Goal: Download file/media

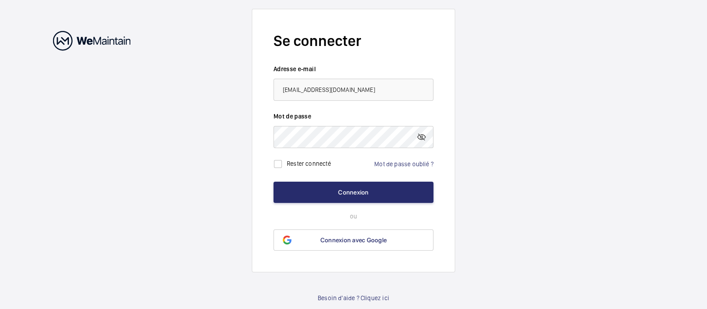
click at [455, 186] on wm-front-auth-container "Se connecter Adresse e-mail [EMAIL_ADDRESS][DOMAIN_NAME] Mot de passe Rester co…" at bounding box center [353, 155] width 707 height 311
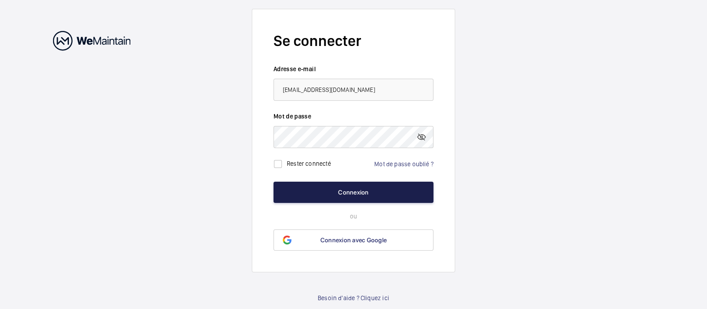
click at [354, 193] on button "Connexion" at bounding box center [353, 192] width 160 height 21
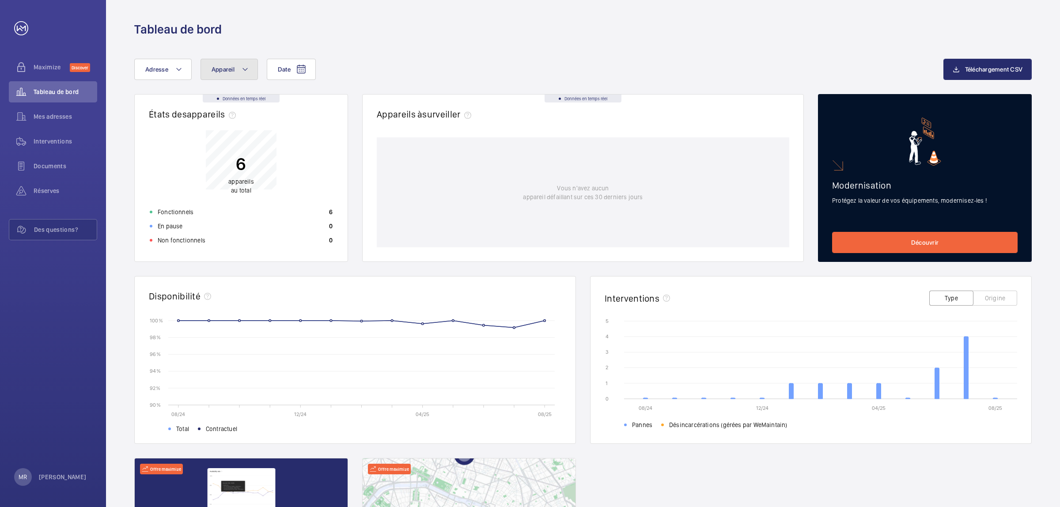
click at [242, 67] on mat-icon at bounding box center [245, 69] width 7 height 11
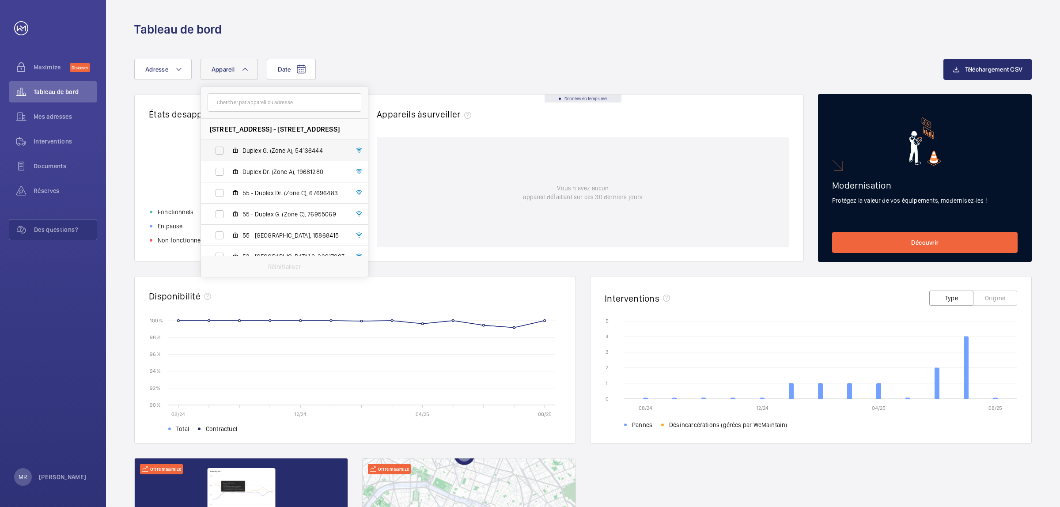
click at [263, 149] on span "Duplex G. (Zone A), 54136444" at bounding box center [294, 150] width 103 height 9
click at [228, 149] on input "Duplex G. (Zone A), 54136444" at bounding box center [220, 151] width 18 height 18
checkbox input "true"
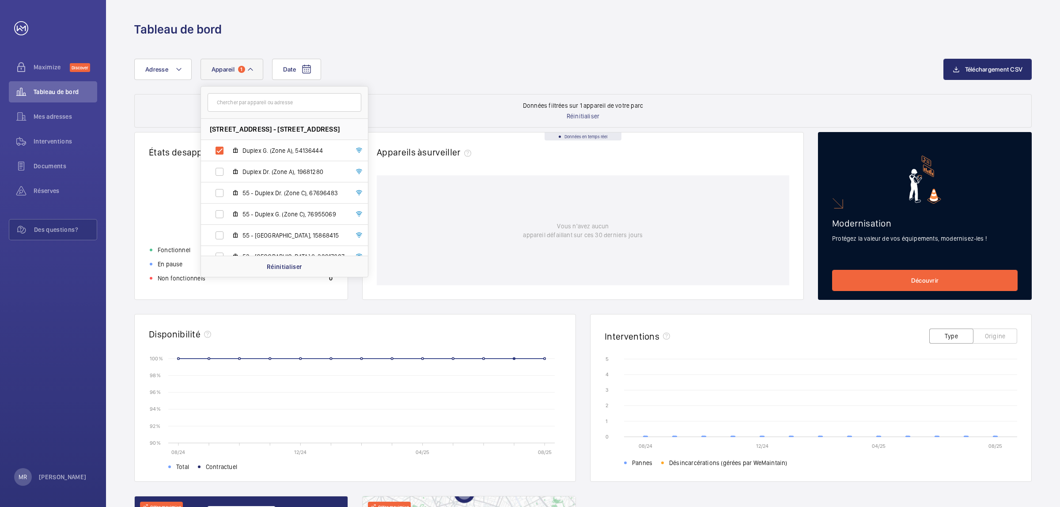
click at [513, 308] on rect at bounding box center [368, 401] width 387 height 84
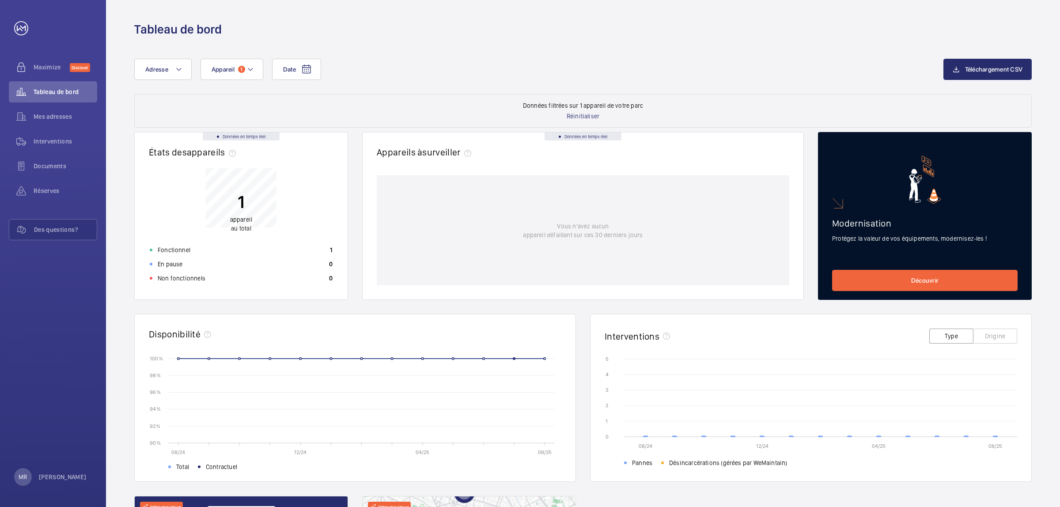
click at [515, 308] on icon "08/24 12/24 04/25 08/25 90 % 90 % 92 % 92 % 94 % 94 % 96 % 96 % 98 % 98 % 100 %…" at bounding box center [355, 411] width 413 height 115
click at [247, 68] on mat-icon at bounding box center [250, 69] width 7 height 11
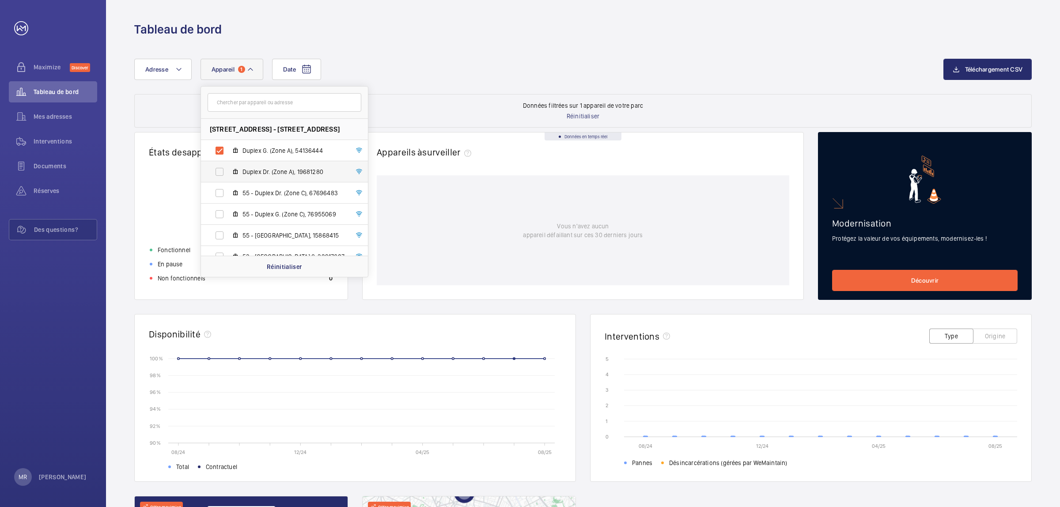
click at [259, 177] on label "Duplex Dr. (Zone A), 19681280" at bounding box center [277, 171] width 153 height 21
click at [228, 177] on input "Duplex Dr. (Zone A), 19681280" at bounding box center [220, 172] width 18 height 18
checkbox input "true"
click at [218, 150] on label "Duplex G. (Zone A), 54136444" at bounding box center [277, 150] width 153 height 21
click at [218, 150] on input "Duplex G. (Zone A), 54136444" at bounding box center [220, 151] width 18 height 18
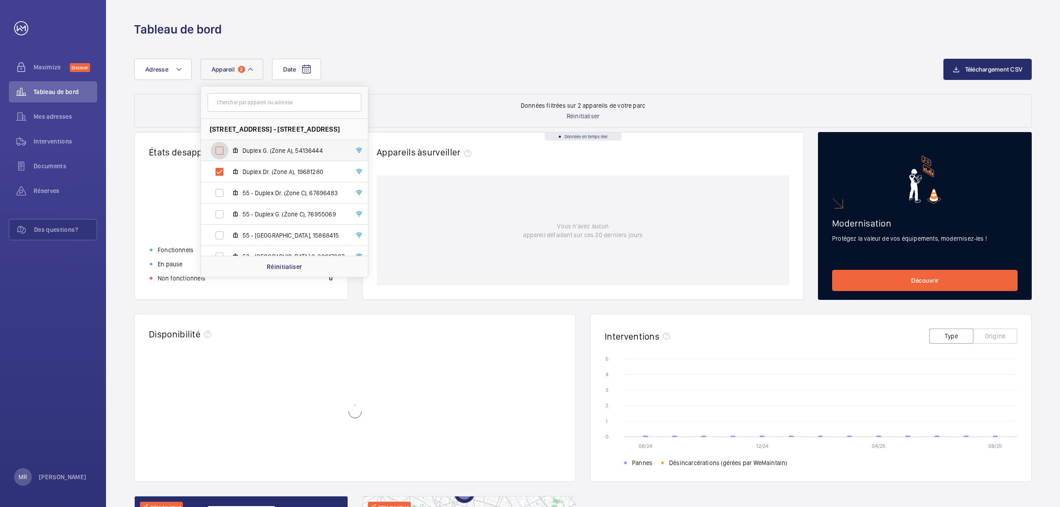
checkbox input "false"
click at [216, 171] on label "Duplex Dr. (Zone A), 19681280" at bounding box center [277, 171] width 153 height 21
click at [216, 171] on input "Duplex Dr. (Zone A), 19681280" at bounding box center [220, 172] width 18 height 18
checkbox input "false"
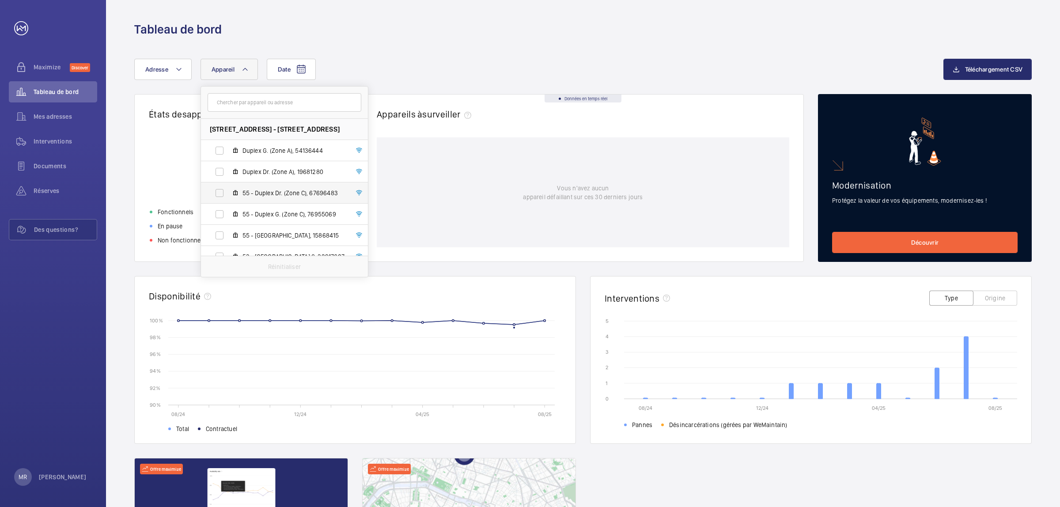
click at [219, 193] on label "55 - Duplex Dr. (Zone C), 67696483" at bounding box center [277, 192] width 153 height 21
click at [219, 193] on input "55 - Duplex Dr. (Zone C), 67696483" at bounding box center [220, 193] width 18 height 18
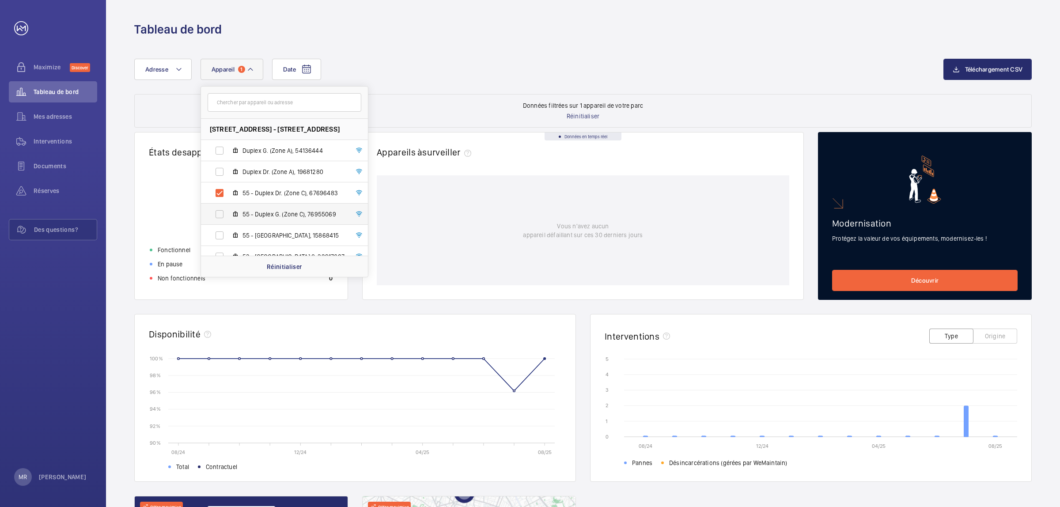
drag, startPoint x: 219, startPoint y: 192, endPoint x: 220, endPoint y: 204, distance: 11.5
click at [219, 193] on label "55 - Duplex Dr. (Zone C), 67696483" at bounding box center [277, 192] width 153 height 21
click at [219, 193] on input "55 - Duplex Dr. (Zone C), 67696483" at bounding box center [220, 193] width 18 height 18
checkbox input "false"
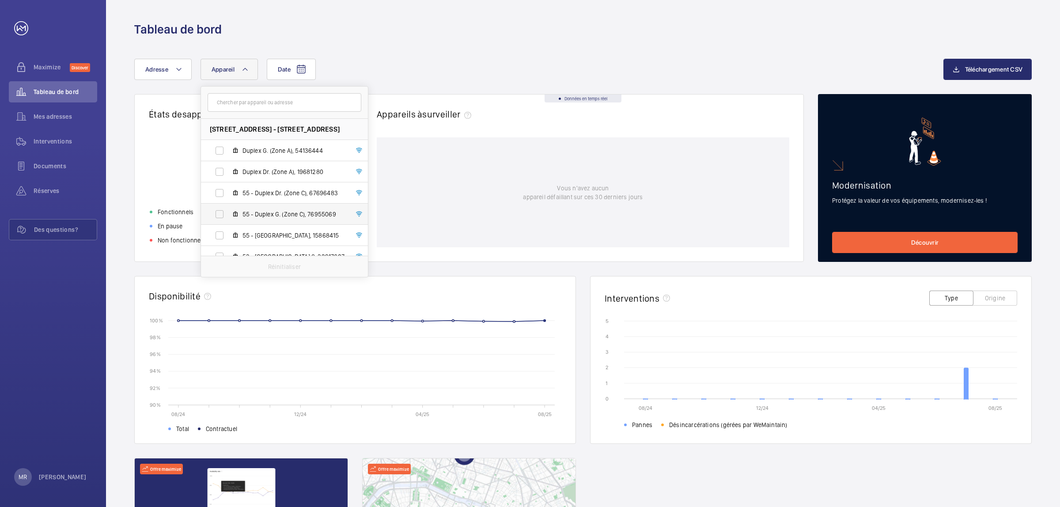
click at [221, 215] on label "55 - Duplex G. (Zone C), 76955069" at bounding box center [277, 214] width 153 height 21
click at [221, 215] on input "55 - Duplex G. (Zone C), 76955069" at bounding box center [220, 214] width 18 height 18
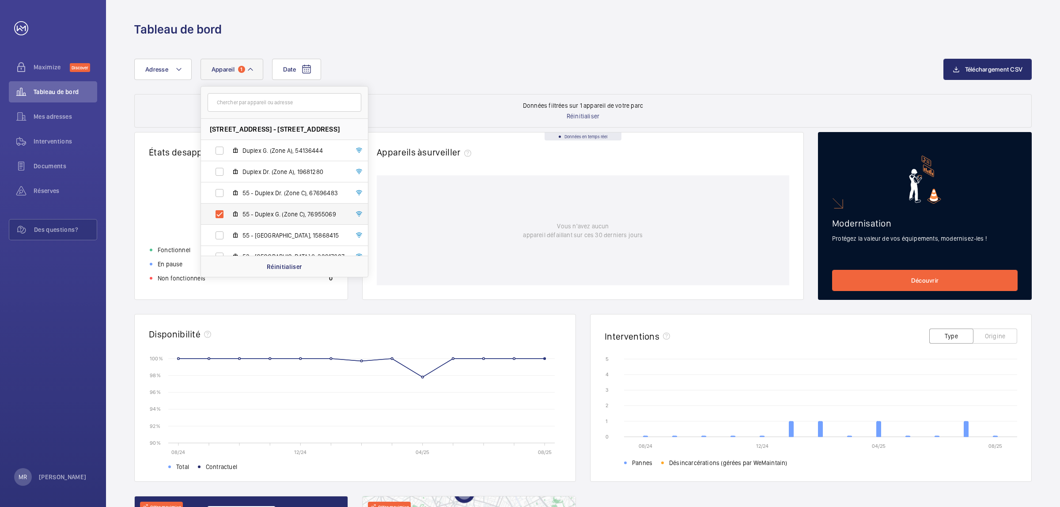
click at [218, 213] on label "55 - Duplex G. (Zone C), 76955069" at bounding box center [277, 214] width 153 height 21
click at [218, 213] on input "55 - Duplex G. (Zone C), 76955069" at bounding box center [220, 214] width 18 height 18
checkbox input "false"
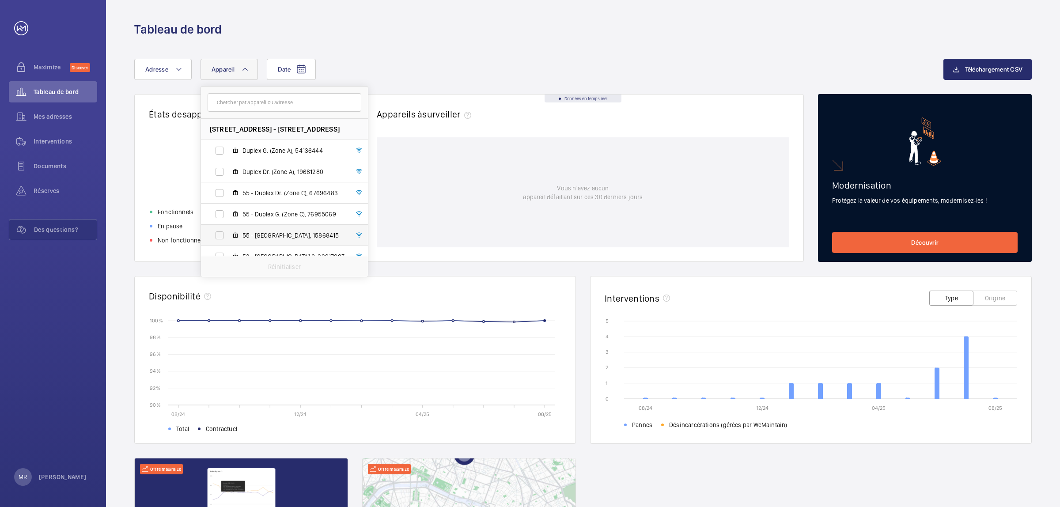
click at [220, 235] on label "55 - [GEOGRAPHIC_DATA], 15868415" at bounding box center [277, 235] width 153 height 21
click at [220, 235] on input "55 - [GEOGRAPHIC_DATA], 15868415" at bounding box center [220, 236] width 18 height 18
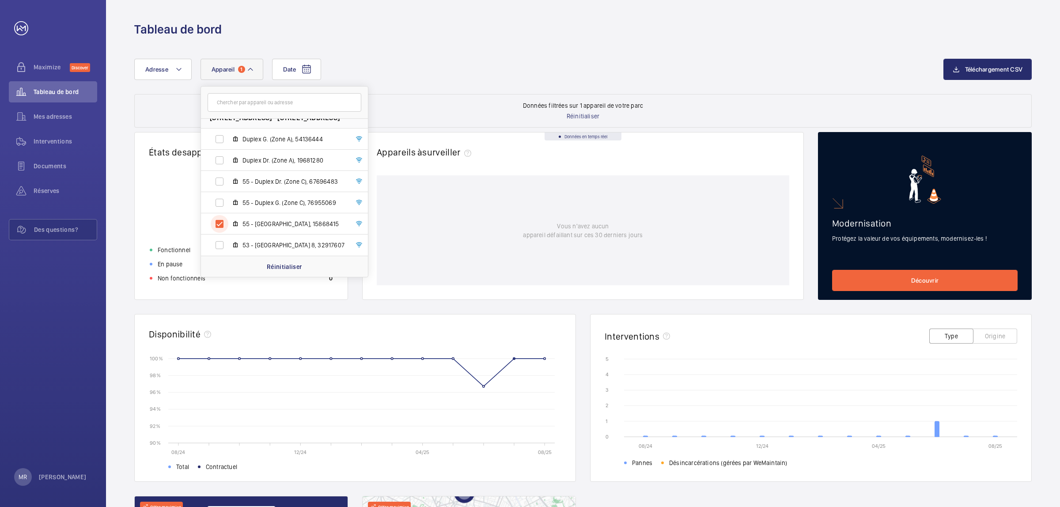
scroll to position [11, 0]
click at [219, 226] on label "55 - [GEOGRAPHIC_DATA], 15868415" at bounding box center [277, 223] width 153 height 21
click at [219, 226] on input "55 - [GEOGRAPHIC_DATA], 15868415" at bounding box center [220, 224] width 18 height 18
checkbox input "false"
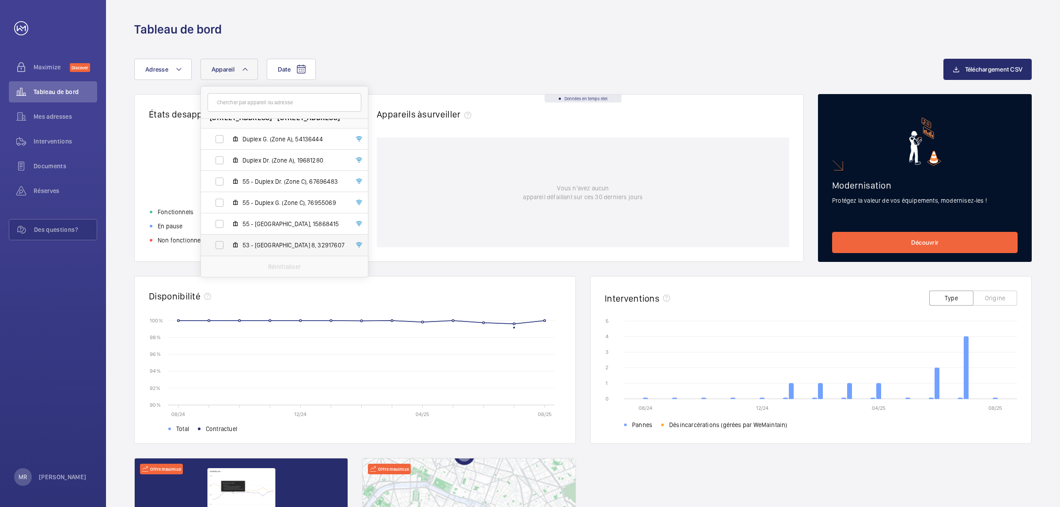
click at [220, 244] on label "53 - [GEOGRAPHIC_DATA] 8, 32917607" at bounding box center [277, 245] width 153 height 21
click at [220, 244] on input "53 - [GEOGRAPHIC_DATA] 8, 32917607" at bounding box center [220, 245] width 18 height 18
checkbox input "true"
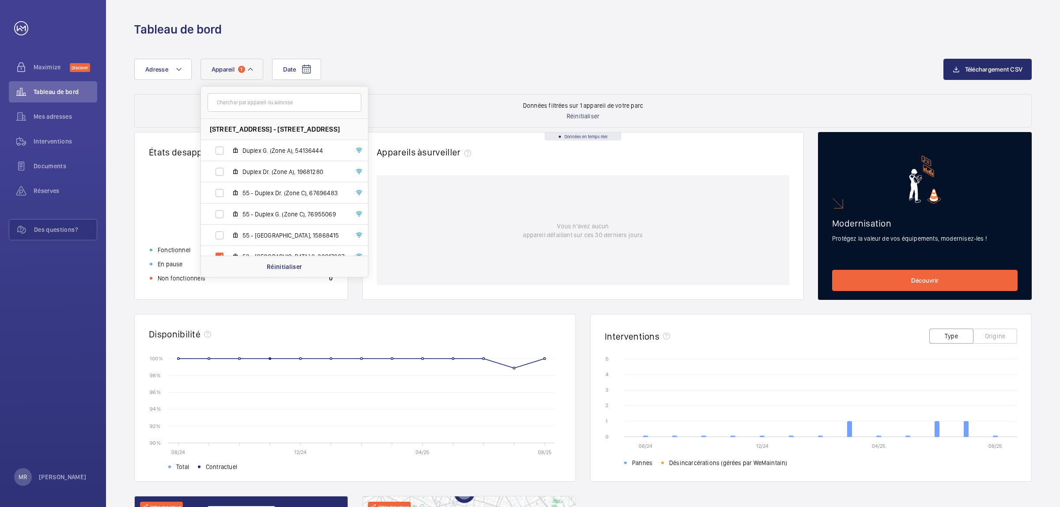
drag, startPoint x: 396, startPoint y: 85, endPoint x: 347, endPoint y: 86, distance: 49.1
click at [395, 85] on div "Date Adresse Appareil [STREET_ADDRESS][GEOGRAPHIC_DATA][STREET_ADDRESS] G. (Zon…" at bounding box center [583, 76] width 898 height 35
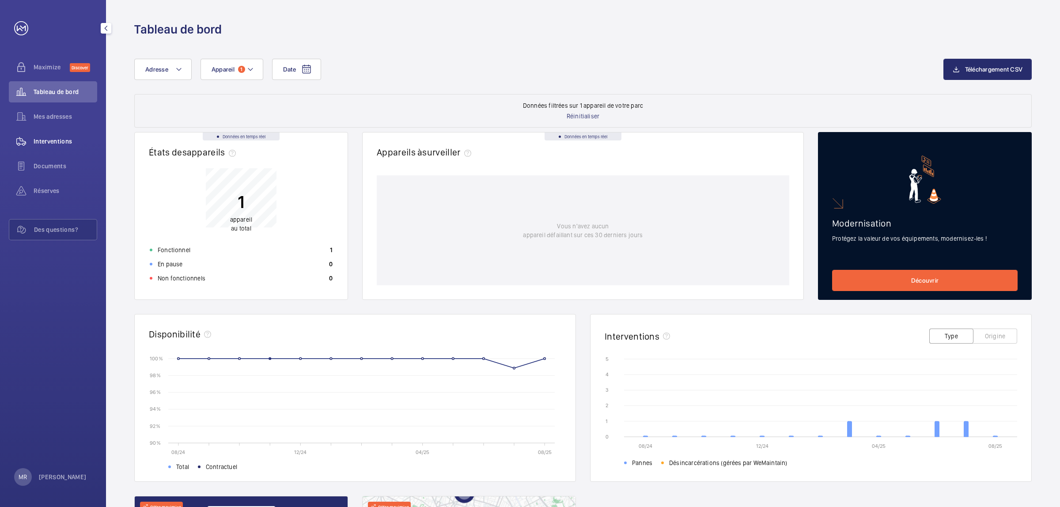
click at [57, 144] on span "Interventions" at bounding box center [66, 141] width 64 height 9
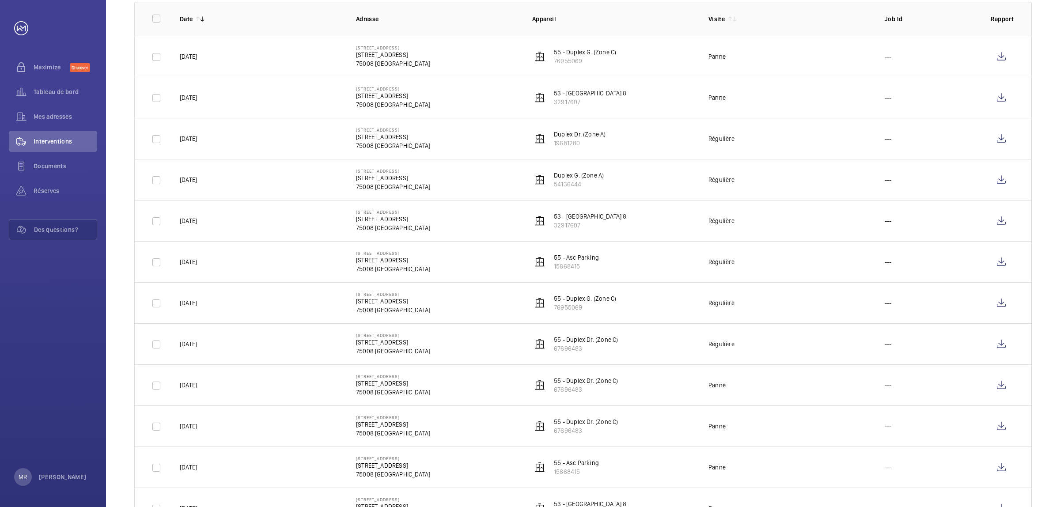
scroll to position [276, 0]
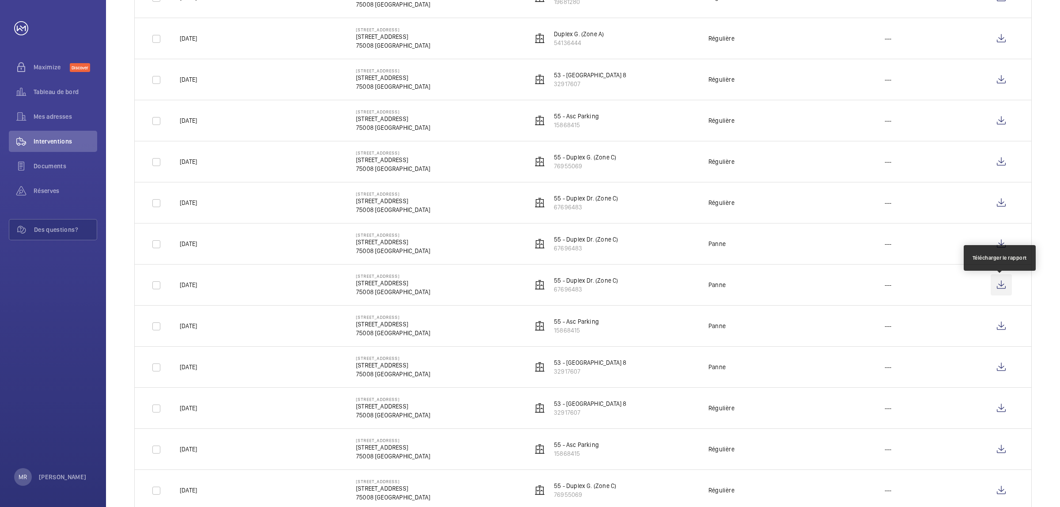
click at [706, 290] on wm-front-icon-button at bounding box center [1001, 284] width 21 height 21
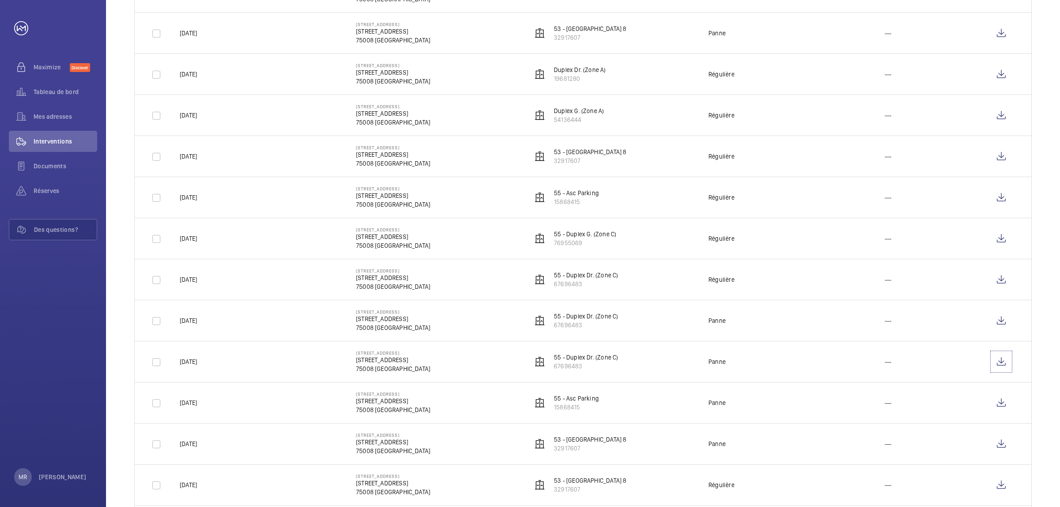
scroll to position [110, 0]
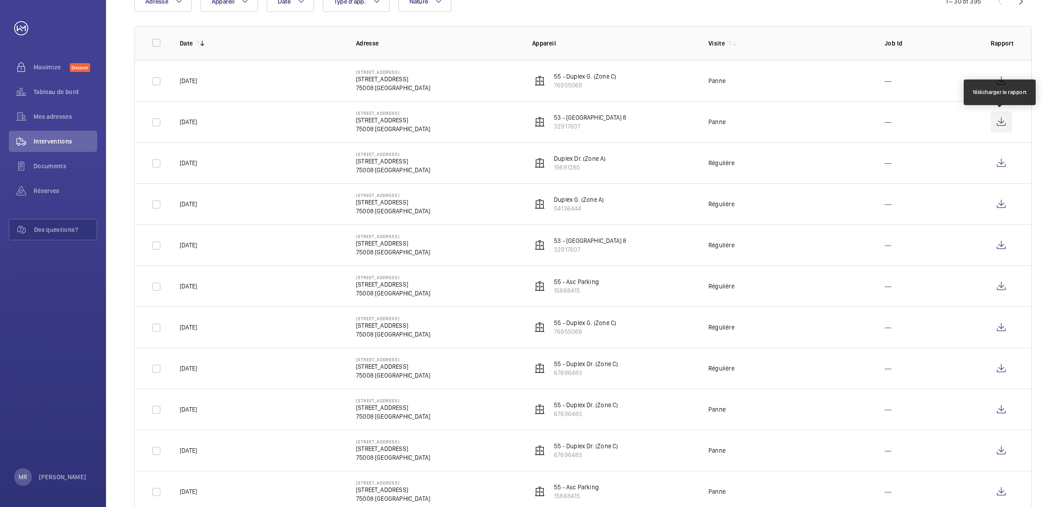
click at [706, 122] on wm-front-icon-button at bounding box center [1001, 121] width 21 height 21
click at [706, 82] on wm-front-icon-button at bounding box center [1001, 80] width 21 height 21
click at [706, 164] on wm-front-icon-button at bounding box center [1001, 162] width 21 height 21
click at [706, 205] on wm-front-icon-button at bounding box center [1001, 204] width 21 height 21
click at [706, 249] on wm-front-icon-button at bounding box center [1001, 245] width 21 height 21
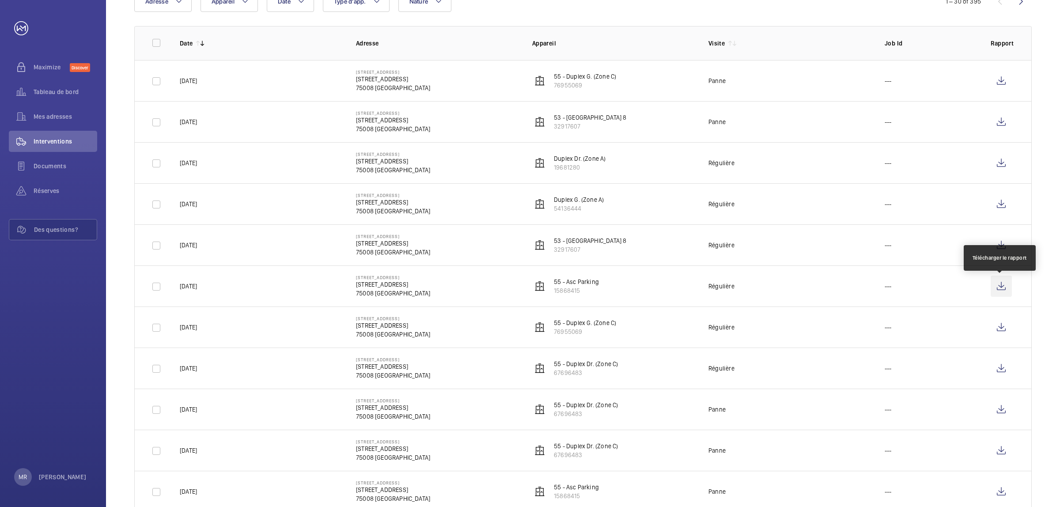
click at [706, 286] on wm-front-icon-button at bounding box center [1001, 286] width 21 height 21
click at [706, 308] on wm-front-icon-button at bounding box center [1001, 327] width 21 height 21
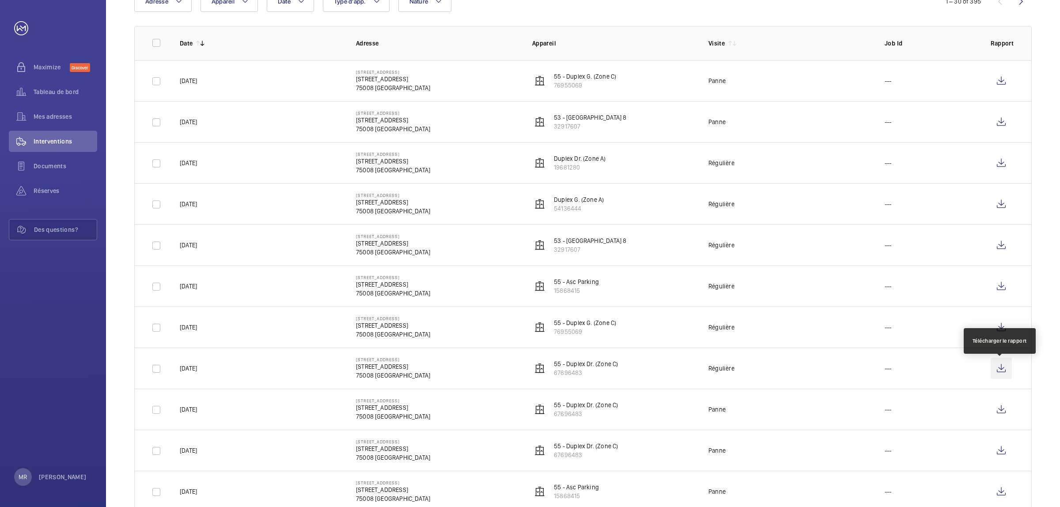
click at [706, 308] on wm-front-icon-button at bounding box center [1001, 368] width 21 height 21
